Goal: Browse casually: Explore the website without a specific task or goal

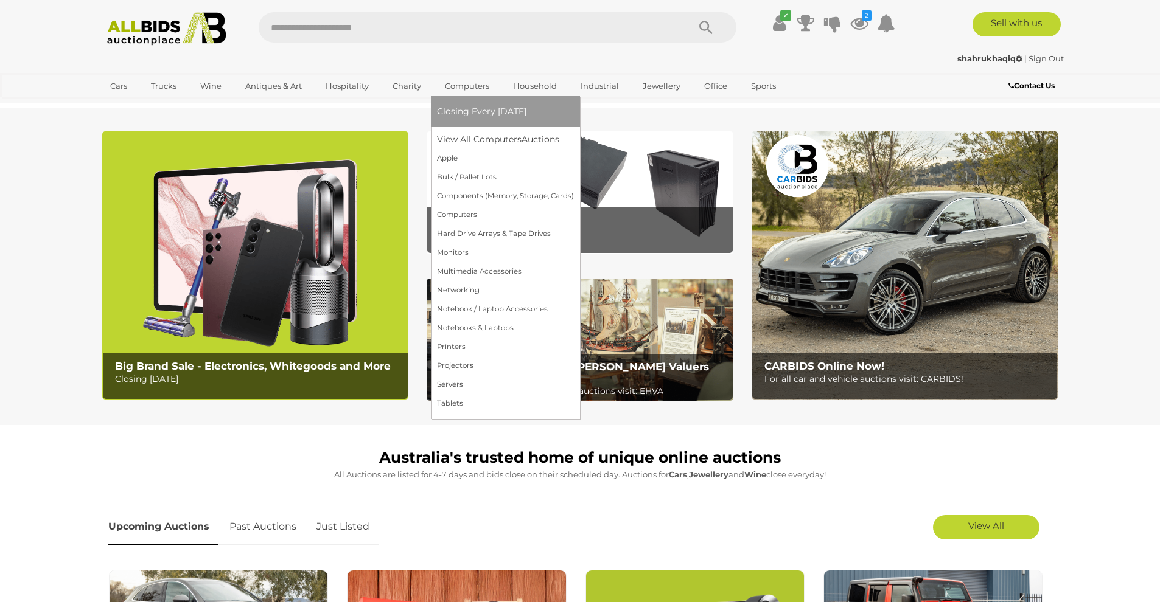
click at [444, 86] on link "Computers" at bounding box center [467, 86] width 60 height 20
click at [476, 138] on link "View All Computers Auctions" at bounding box center [505, 139] width 137 height 19
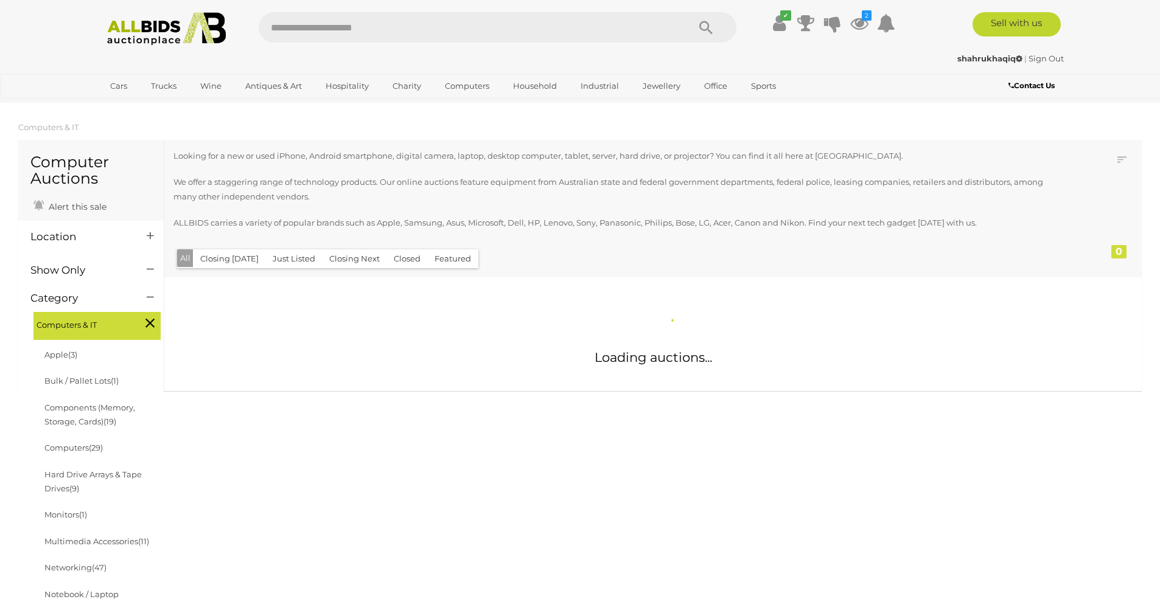
click at [152, 317] on icon at bounding box center [149, 323] width 9 height 16
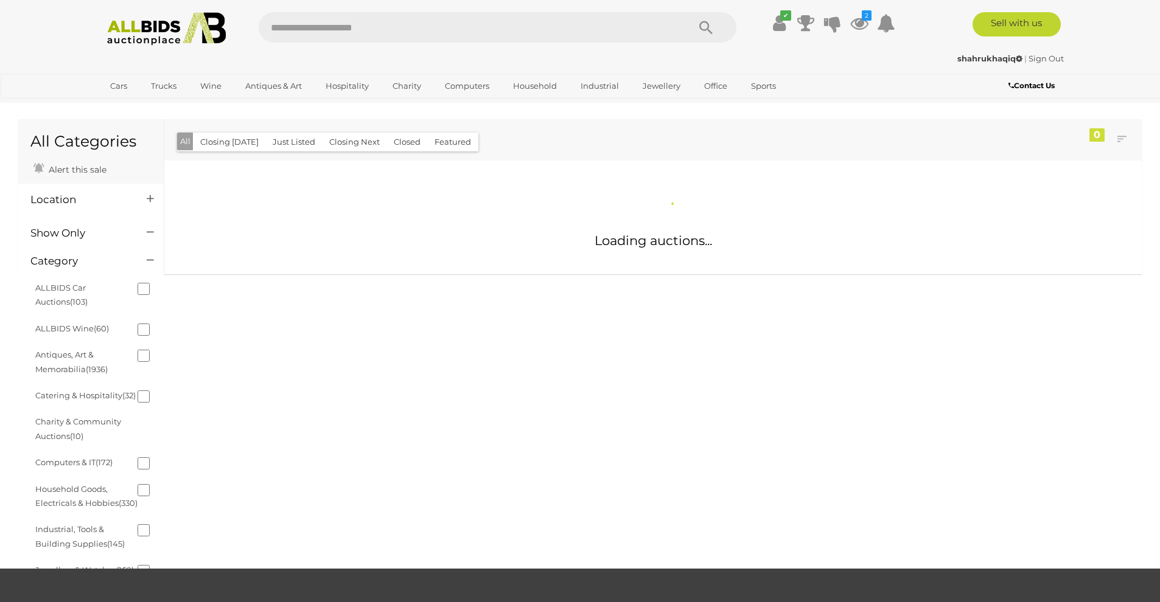
scroll to position [0, 1]
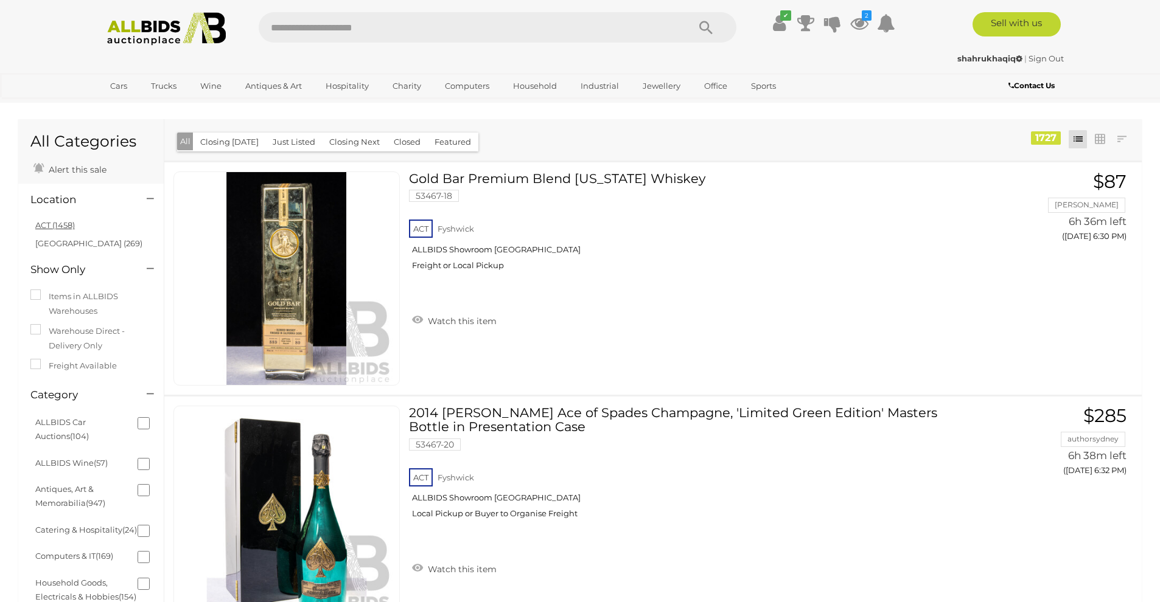
click at [60, 226] on link "ACT (1458)" at bounding box center [55, 225] width 40 height 10
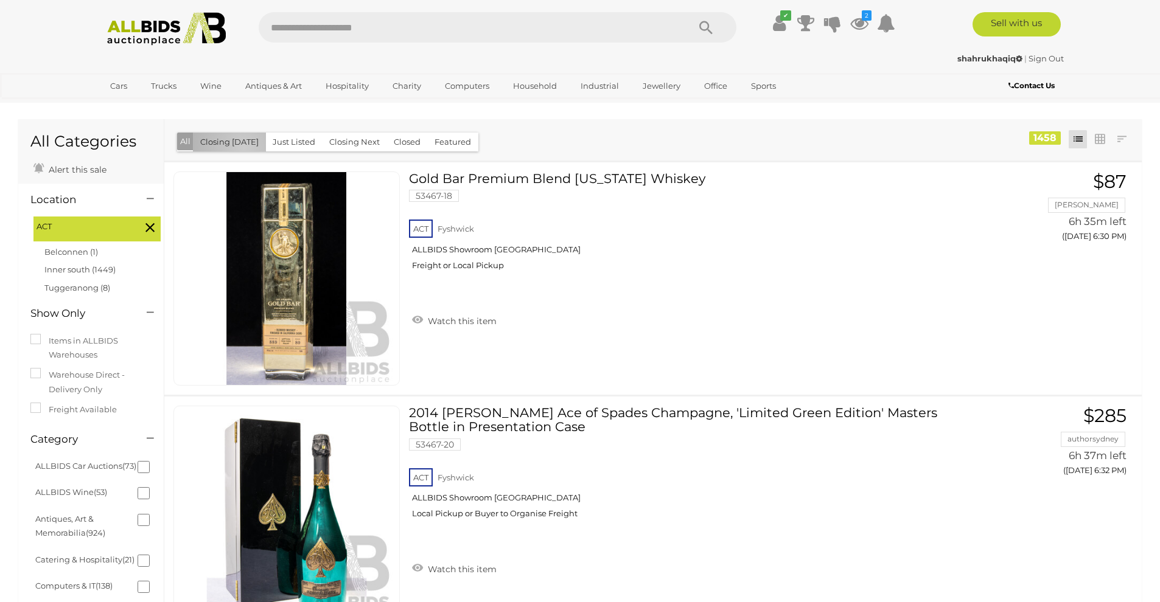
click at [243, 148] on button "Closing [DATE]" at bounding box center [229, 142] width 73 height 19
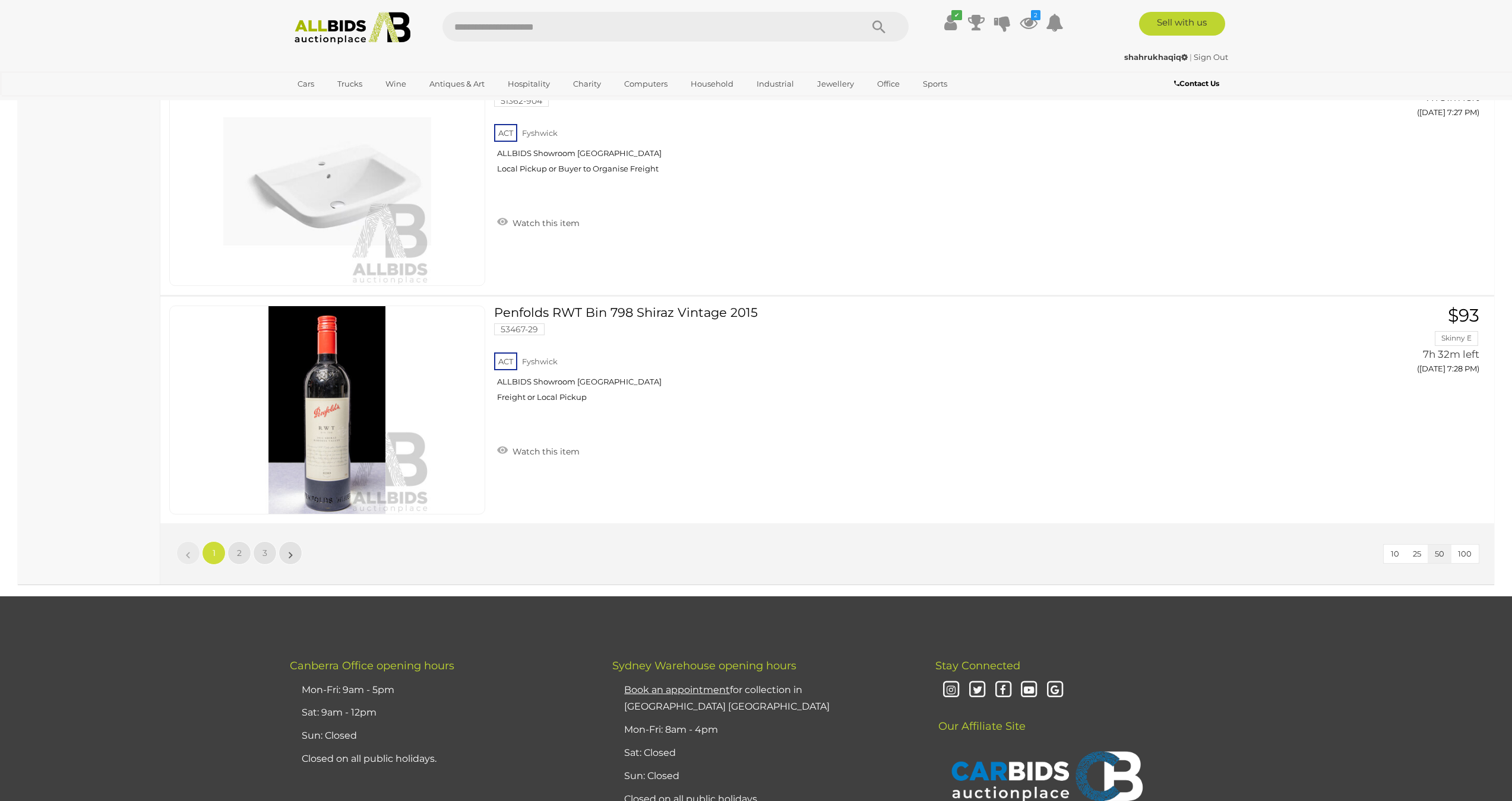
scroll to position [11265, 0]
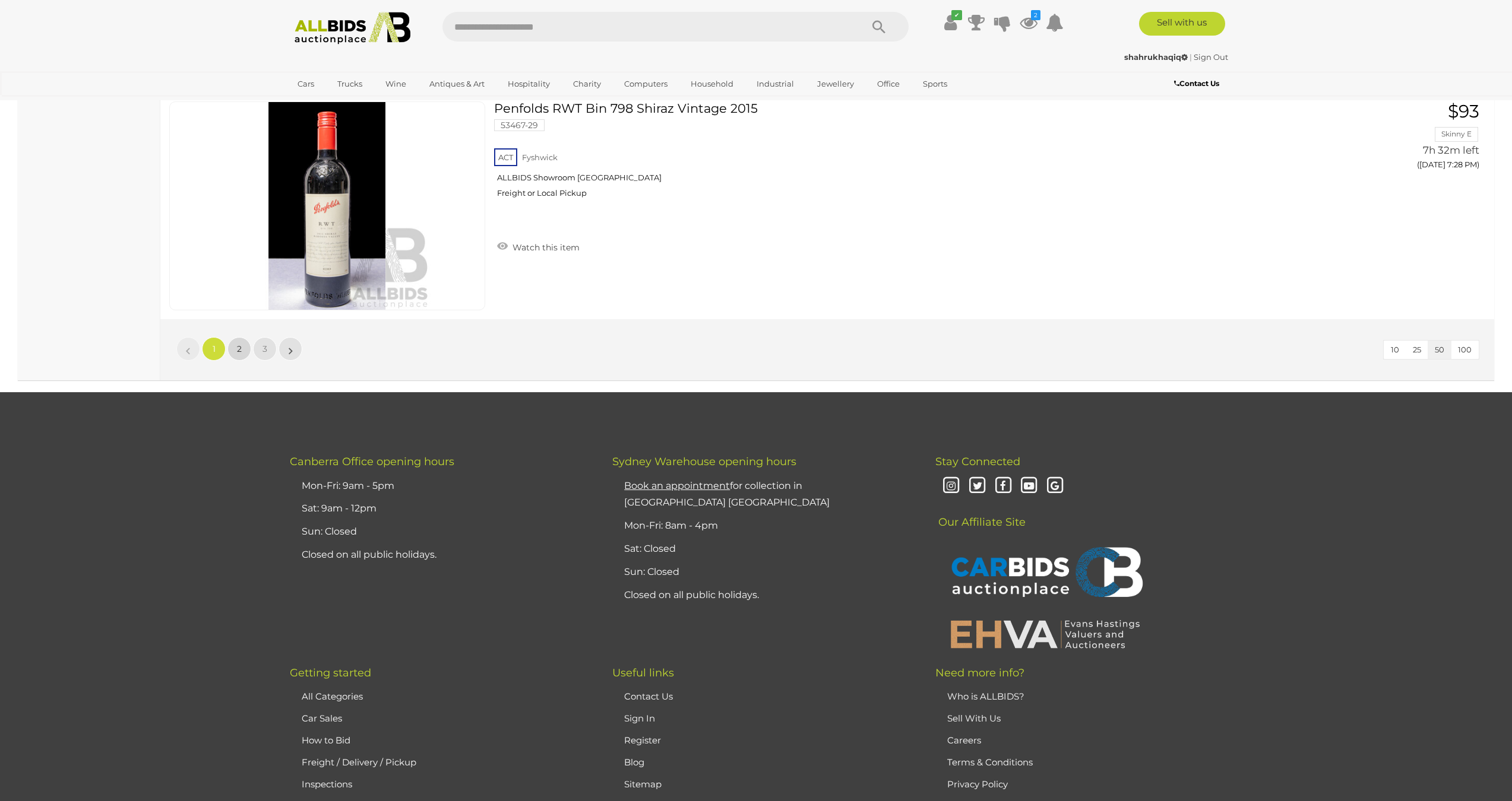
click at [245, 345] on link "2" at bounding box center [239, 349] width 23 height 23
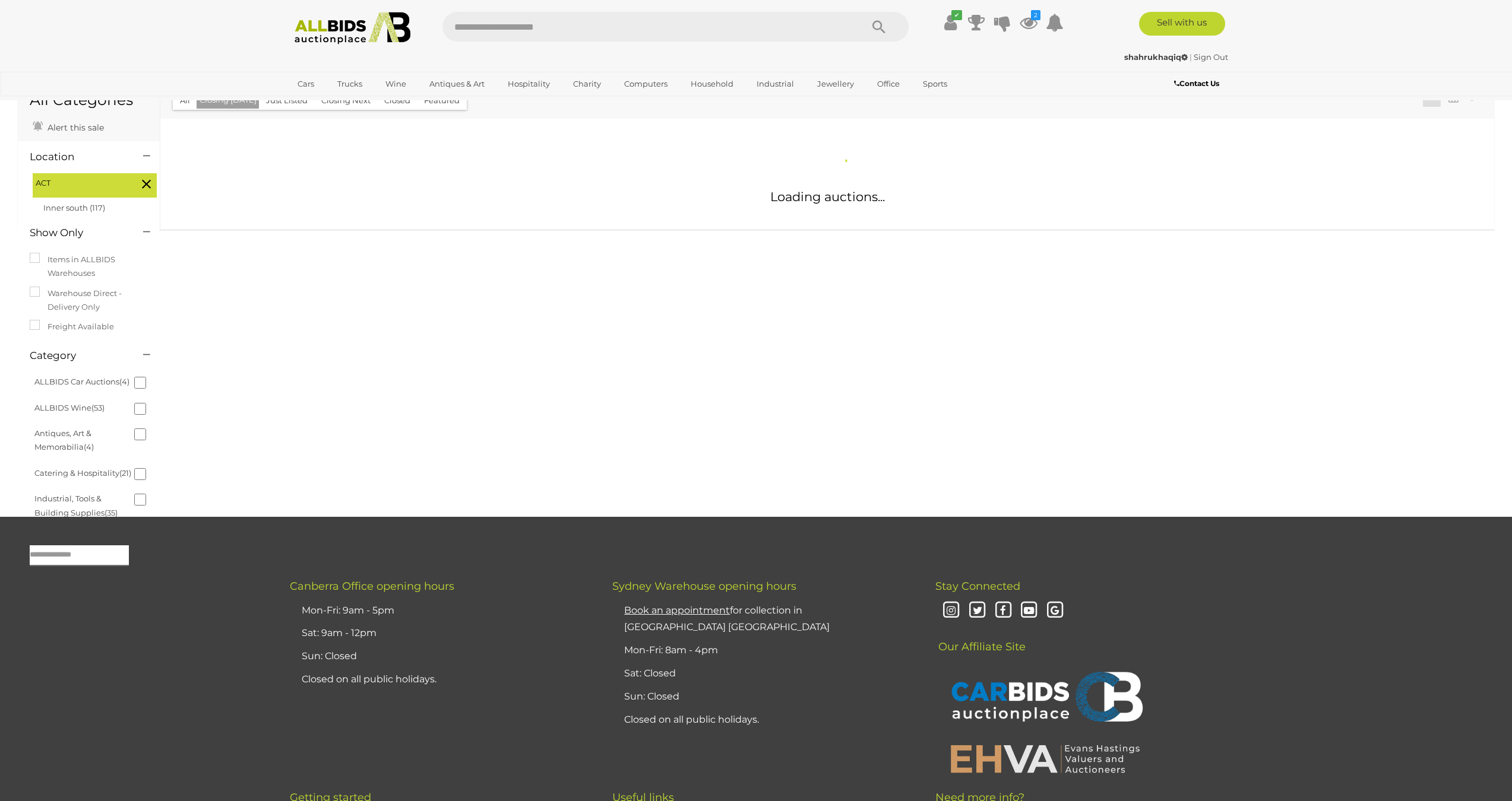
scroll to position [36, 1]
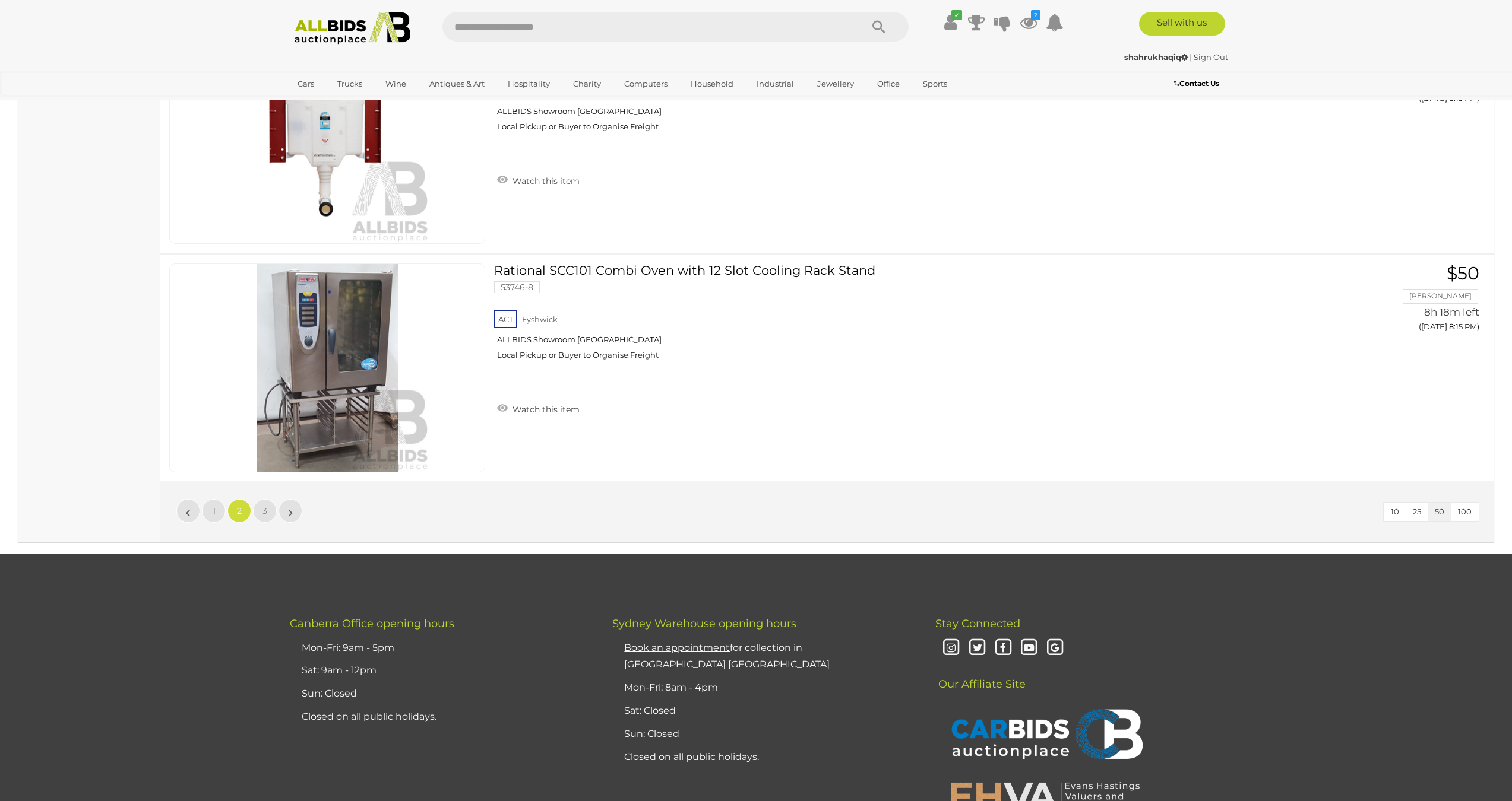
scroll to position [11226, 0]
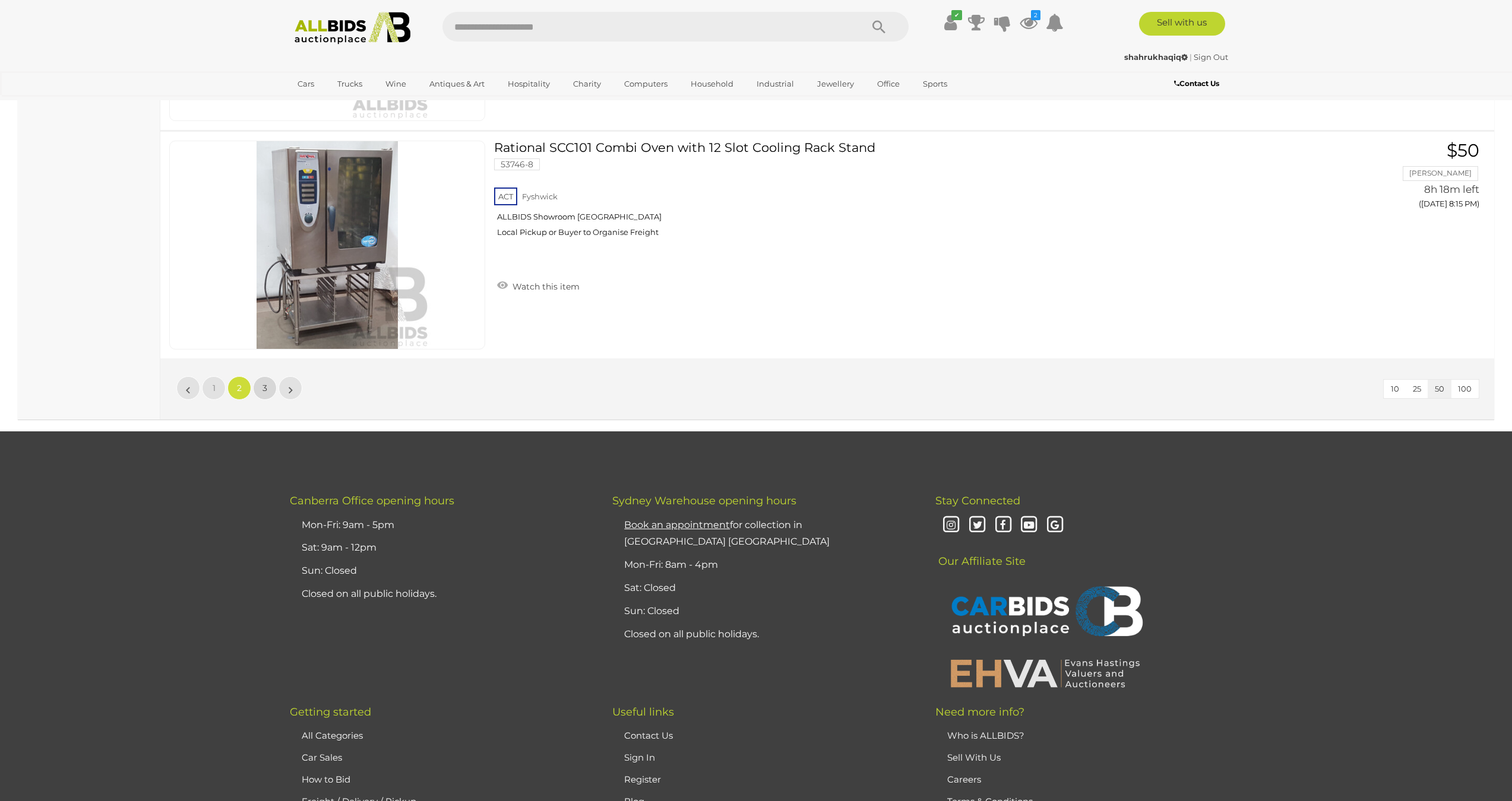
click at [267, 389] on link "3" at bounding box center [265, 388] width 23 height 23
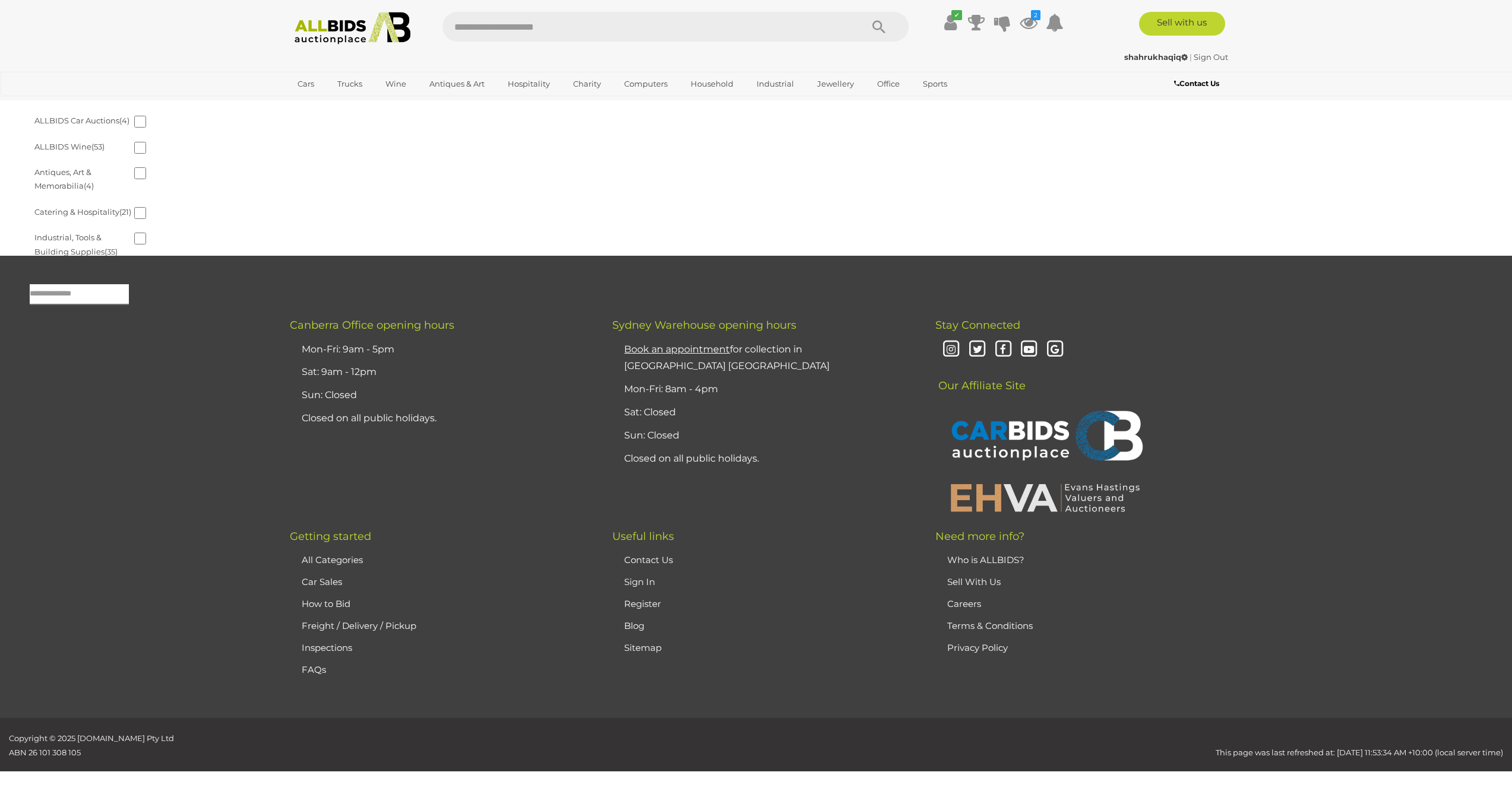
scroll to position [38, 0]
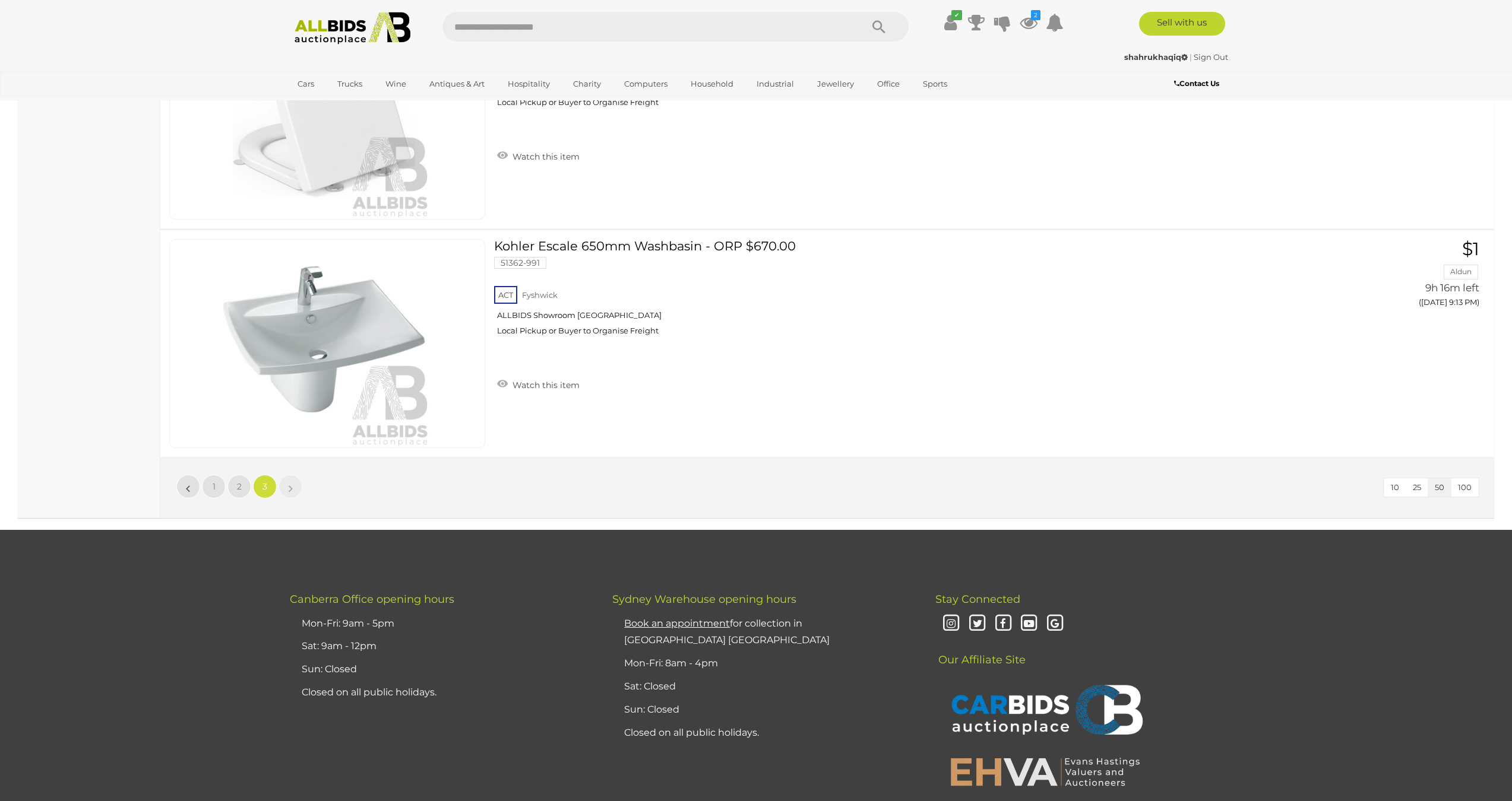
scroll to position [3644, 0]
